Goal: Information Seeking & Learning: Learn about a topic

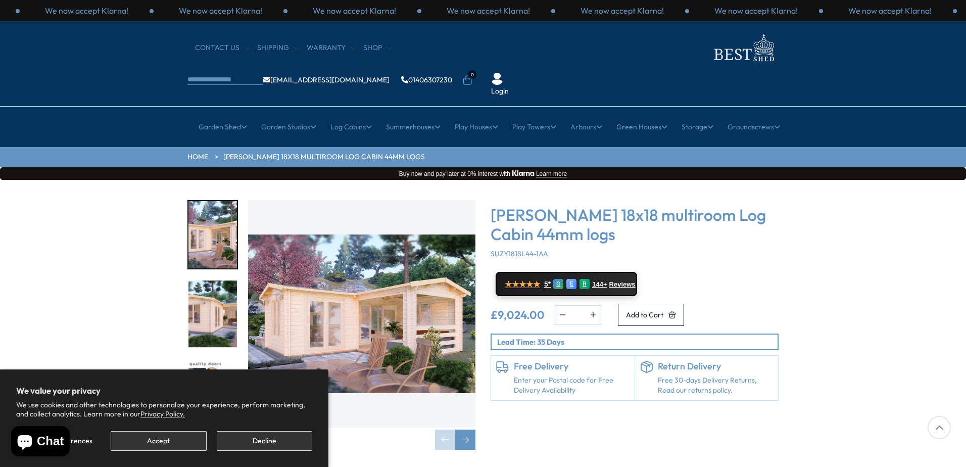
click at [362, 313] on img "1 / 7" at bounding box center [361, 313] width 227 height 227
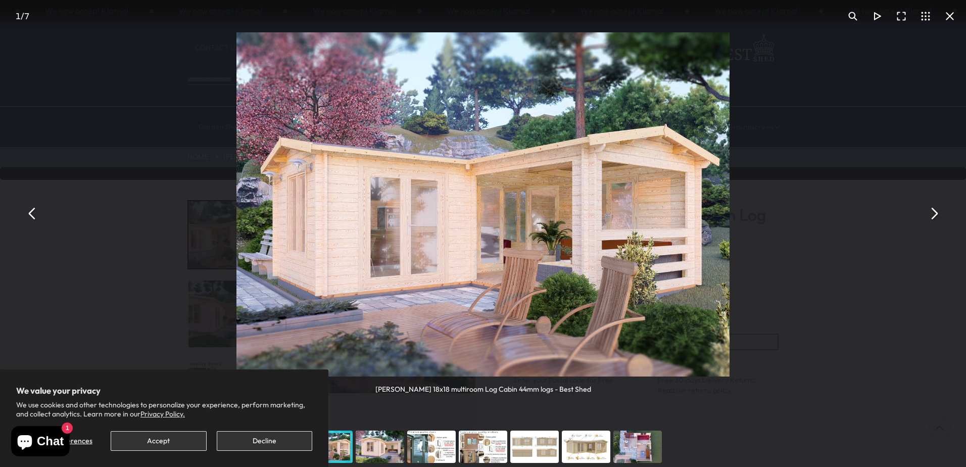
click at [927, 213] on button "You can close this modal content with the ESC key" at bounding box center [933, 213] width 24 height 24
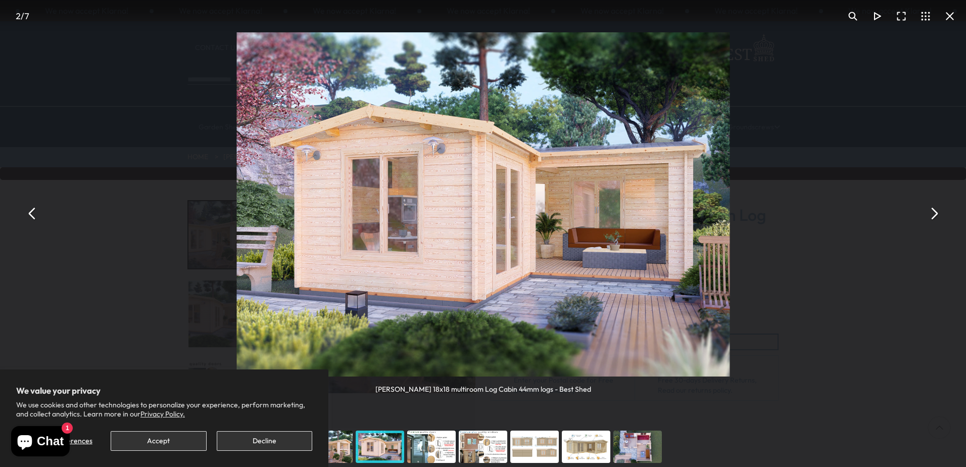
click at [927, 213] on button "You can close this modal content with the ESC key" at bounding box center [933, 213] width 24 height 24
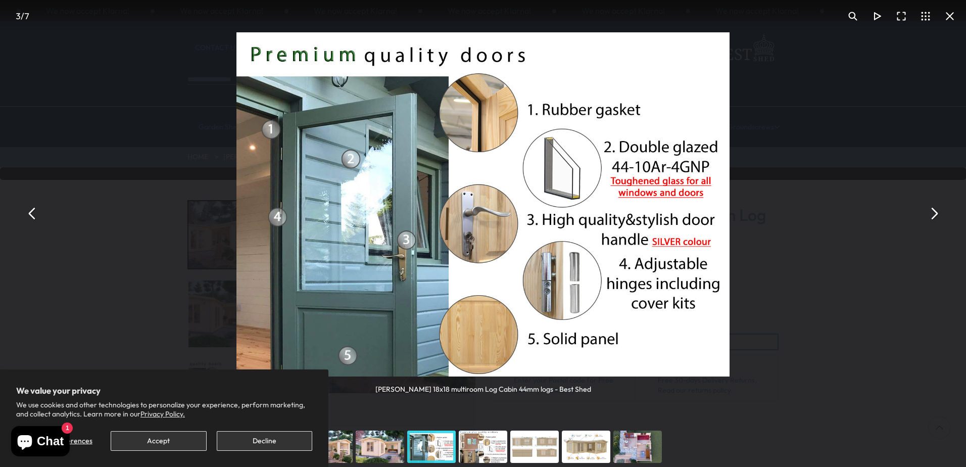
click at [927, 213] on button "You can close this modal content with the ESC key" at bounding box center [933, 213] width 24 height 24
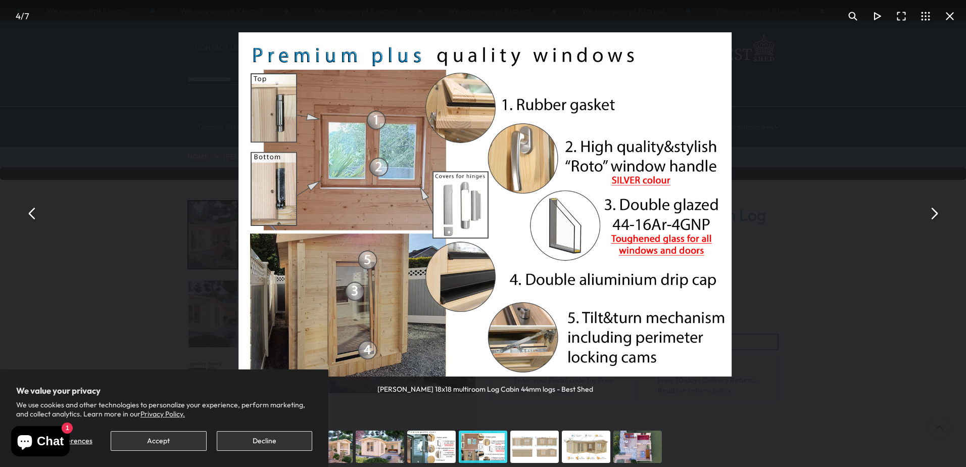
click at [927, 213] on button "You can close this modal content with the ESC key" at bounding box center [933, 213] width 24 height 24
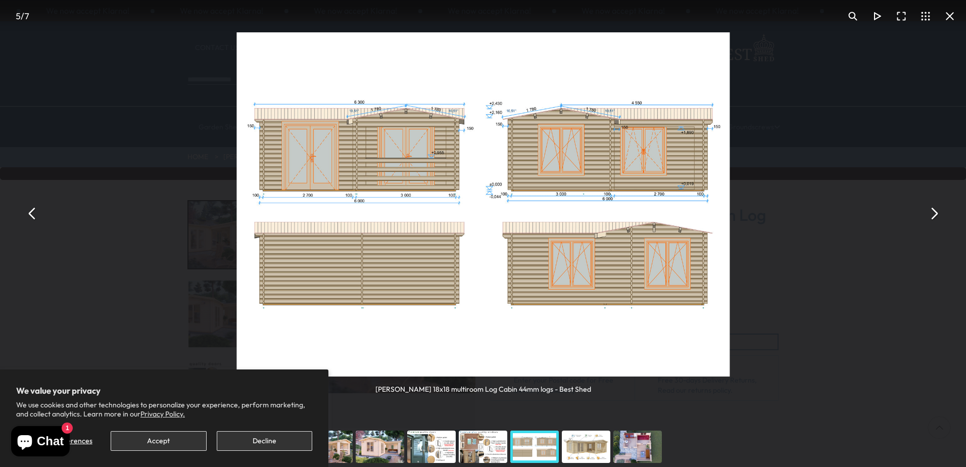
click at [927, 213] on button "You can close this modal content with the ESC key" at bounding box center [933, 213] width 24 height 24
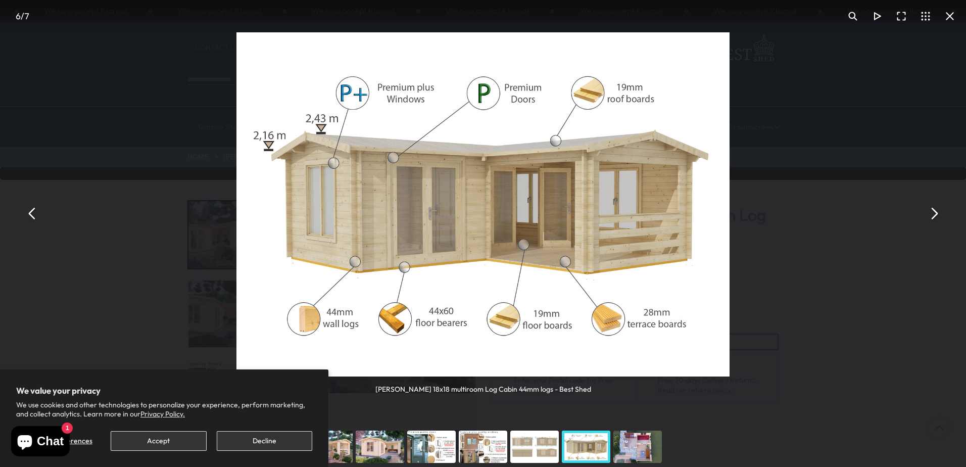
click at [927, 213] on button "You can close this modal content with the ESC key" at bounding box center [933, 213] width 24 height 24
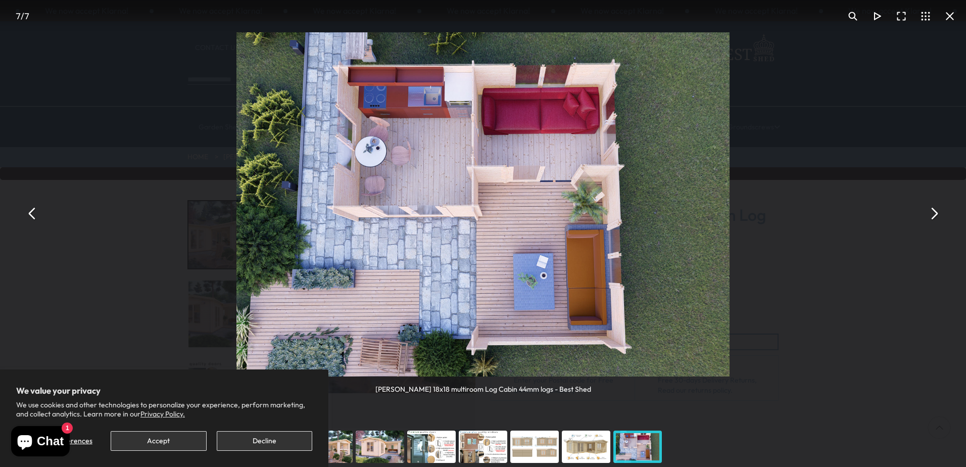
click at [927, 213] on button "You can close this modal content with the ESC key" at bounding box center [933, 213] width 24 height 24
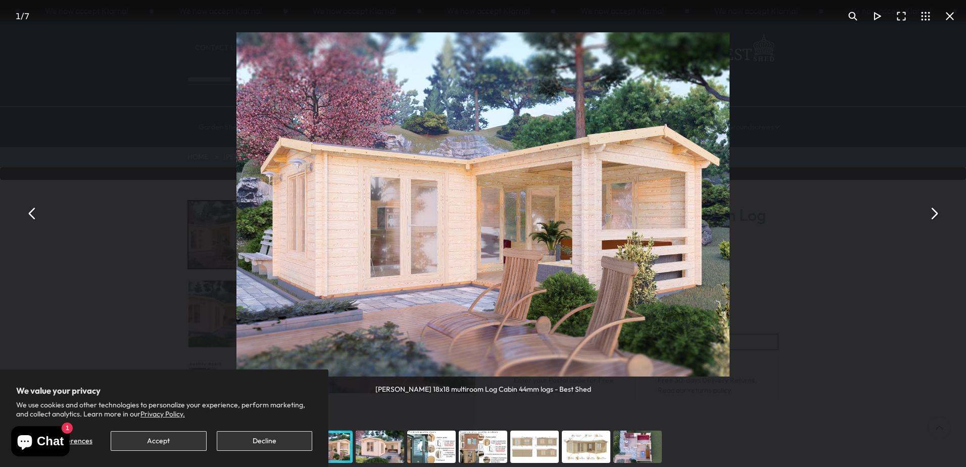
click at [927, 213] on button "You can close this modal content with the ESC key" at bounding box center [933, 213] width 24 height 24
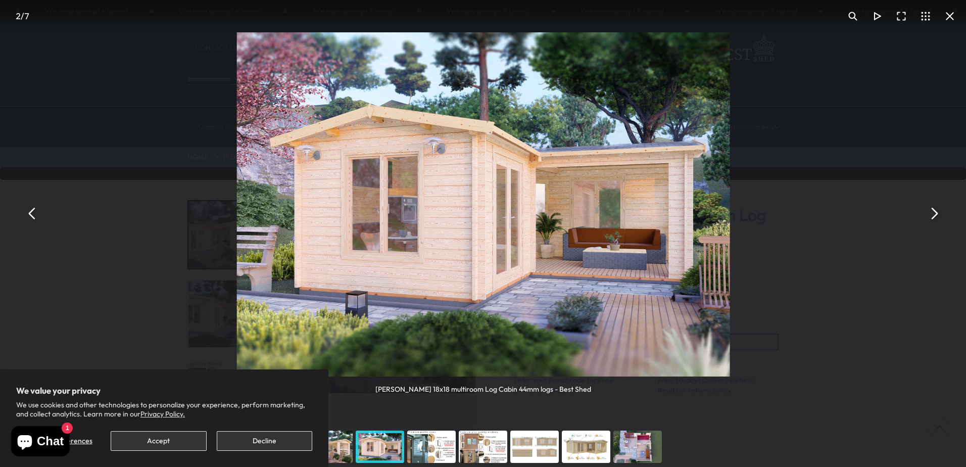
click at [927, 213] on button "You can close this modal content with the ESC key" at bounding box center [933, 213] width 24 height 24
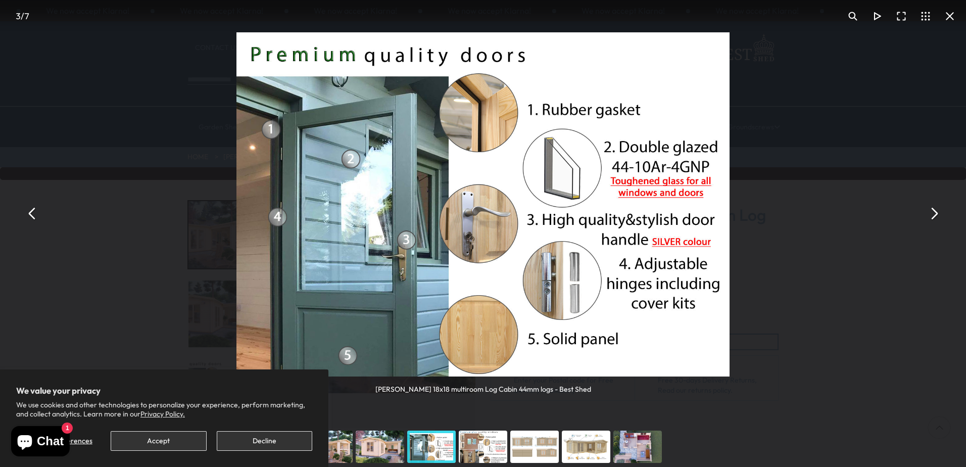
click at [927, 213] on button "You can close this modal content with the ESC key" at bounding box center [933, 213] width 24 height 24
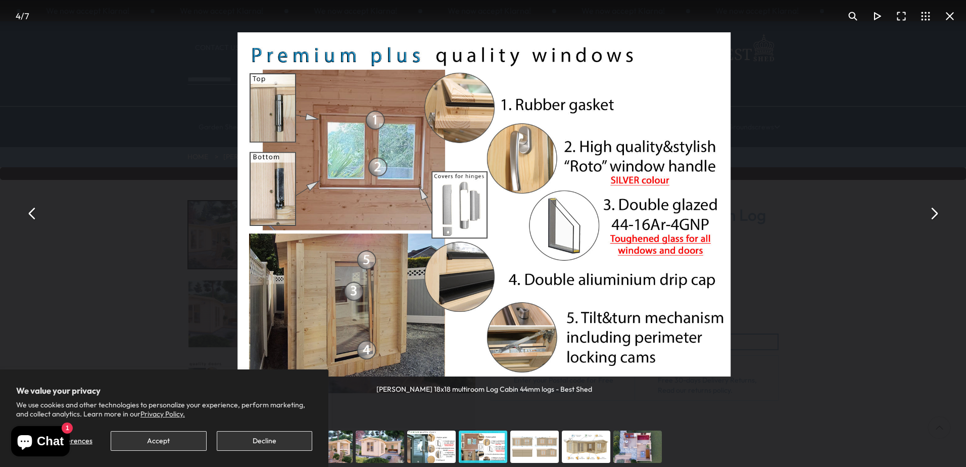
click at [927, 213] on button "You can close this modal content with the ESC key" at bounding box center [933, 213] width 24 height 24
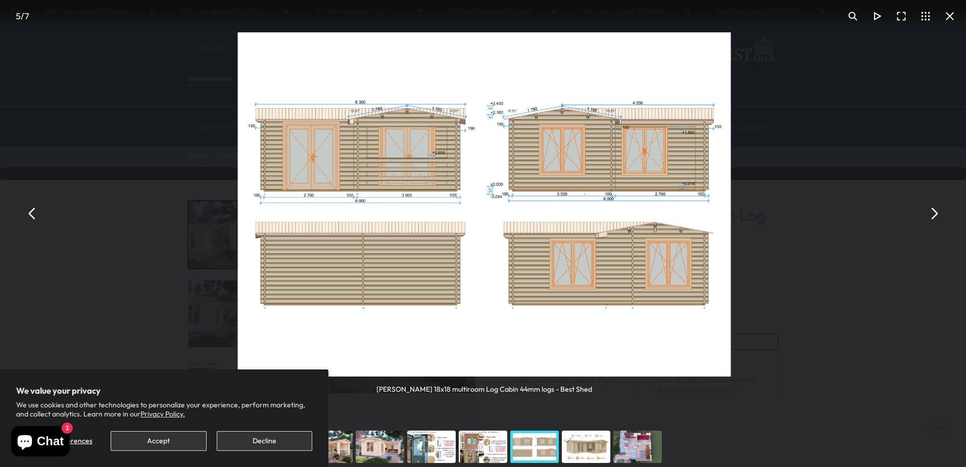
click at [927, 213] on button "You can close this modal content with the ESC key" at bounding box center [933, 213] width 24 height 24
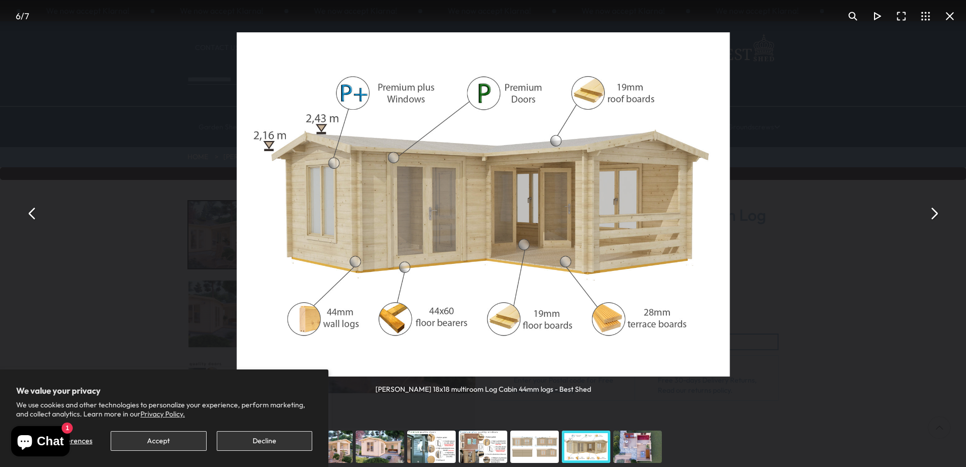
click at [927, 213] on button "You can close this modal content with the ESC key" at bounding box center [933, 213] width 24 height 24
